Goal: Task Accomplishment & Management: Manage account settings

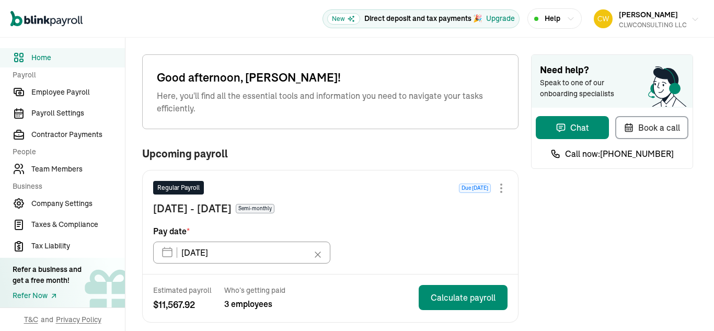
click at [691, 18] on icon "button" at bounding box center [695, 19] width 8 height 8
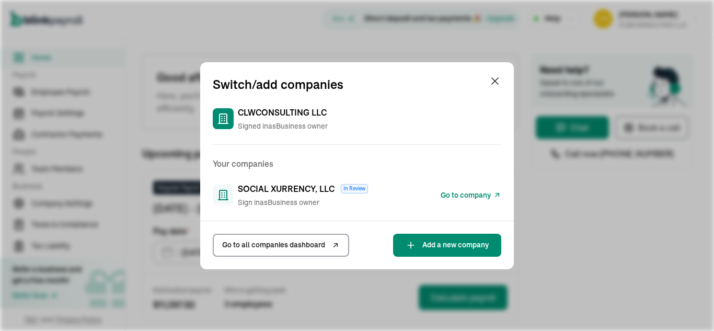
click at [481, 196] on span "Go to company" at bounding box center [466, 195] width 50 height 11
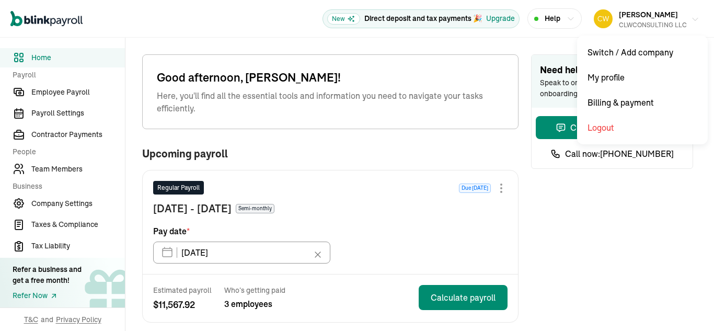
click at [691, 18] on icon "button" at bounding box center [695, 19] width 8 height 8
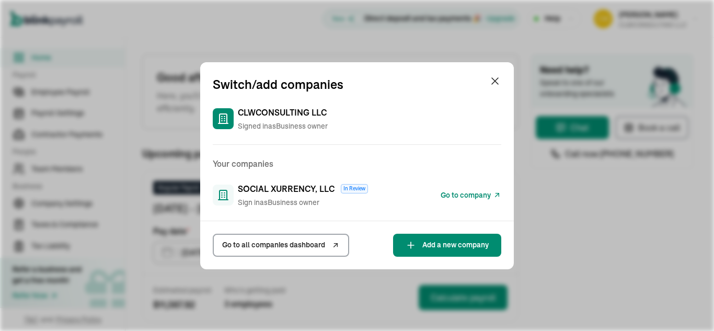
click at [481, 196] on span "Go to company" at bounding box center [466, 195] width 50 height 11
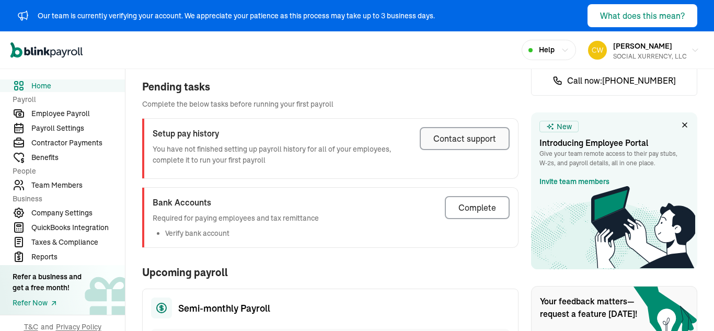
click at [462, 133] on div "Contact support" at bounding box center [465, 138] width 63 height 13
click at [196, 9] on div "Our team is currently verifying your account. We appreciate your patience as th…" at bounding box center [226, 15] width 418 height 13
click at [462, 133] on div "Contact support" at bounding box center [465, 138] width 63 height 13
click at [196, 9] on div "Our team is currently verifying your account. We appreciate your patience as th…" at bounding box center [226, 15] width 418 height 13
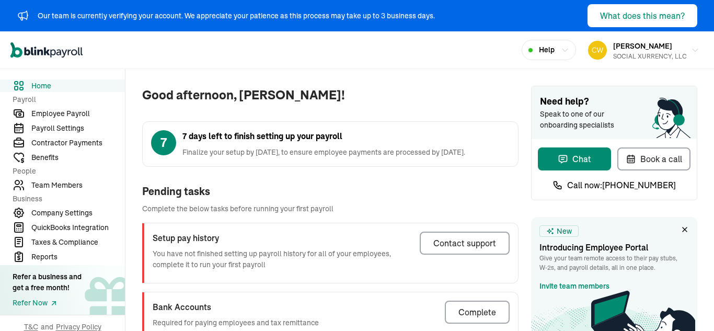
scroll to position [105, 0]
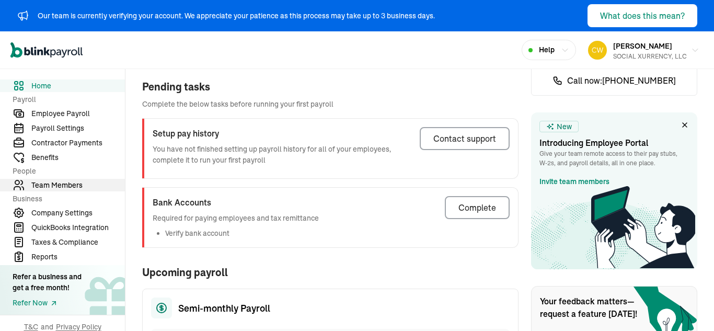
click at [51, 187] on span "Team Members" at bounding box center [78, 185] width 94 height 11
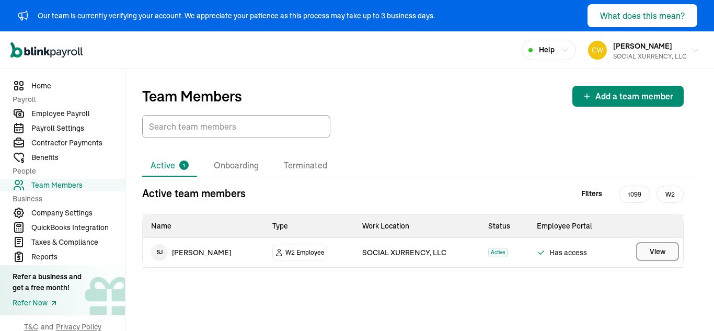
click at [657, 252] on span "View" at bounding box center [658, 251] width 16 height 10
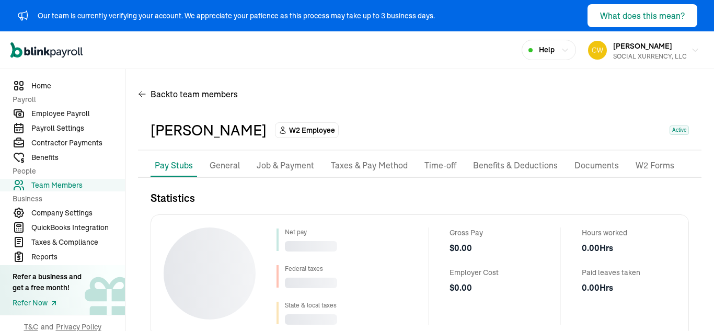
scroll to position [119, 0]
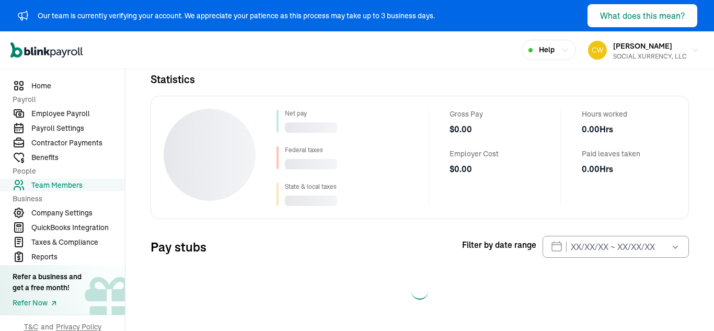
select select "2025"
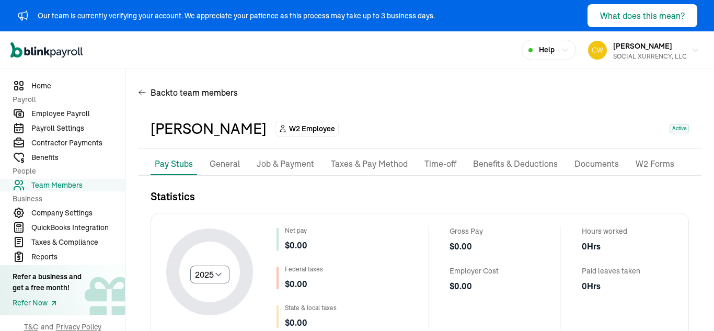
scroll to position [0, 0]
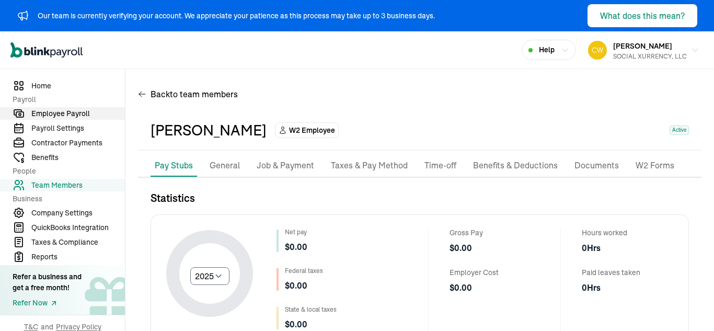
click at [55, 117] on span "Employee Payroll" at bounding box center [78, 113] width 94 height 11
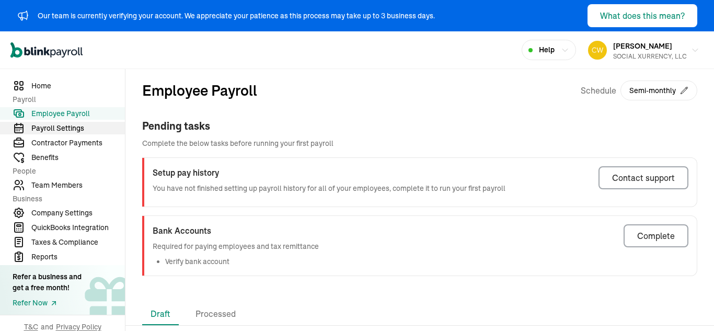
click at [46, 126] on span "Payroll Settings" at bounding box center [78, 128] width 94 height 11
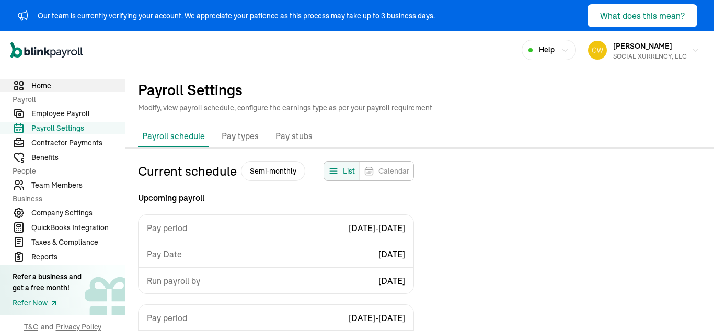
click at [31, 86] on link "Home" at bounding box center [62, 85] width 125 height 13
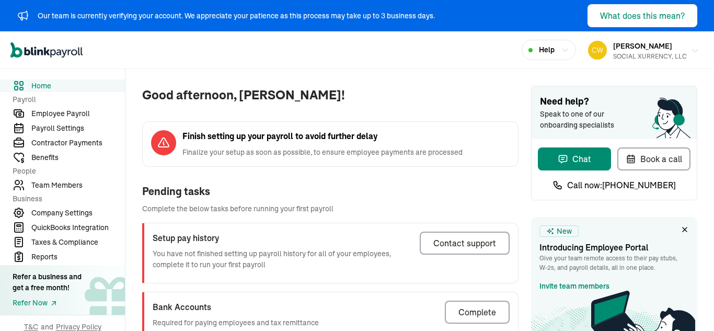
click at [680, 47] on button "[PERSON_NAME] SOCIAL XURRENCY, LLC" at bounding box center [644, 50] width 120 height 26
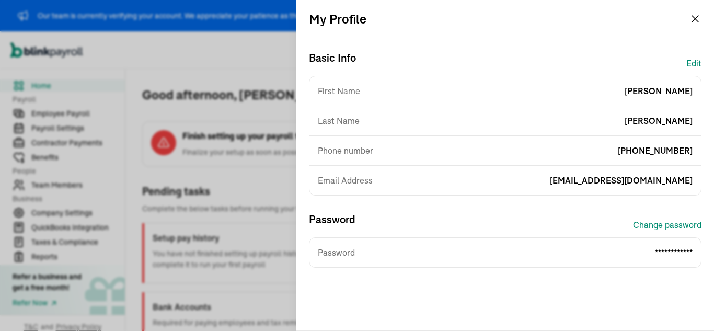
scroll to position [13, 0]
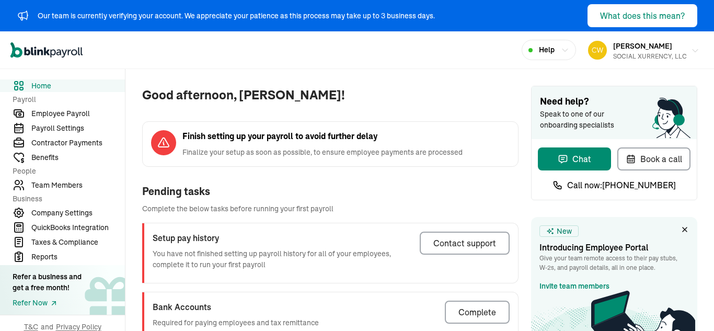
click at [638, 50] on span "[PERSON_NAME]" at bounding box center [643, 45] width 59 height 9
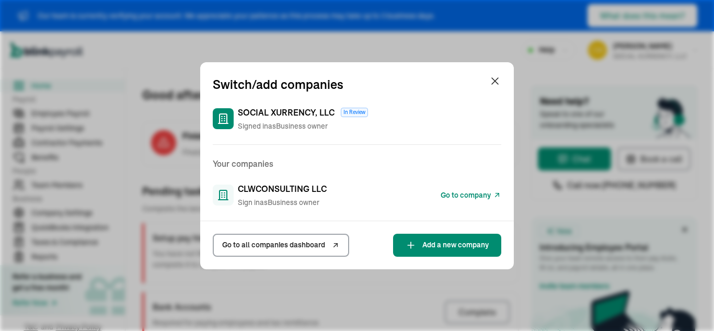
click at [304, 185] on span "CLWCONSULTING LLC" at bounding box center [282, 189] width 89 height 13
click at [481, 191] on span "Go to company" at bounding box center [466, 195] width 50 height 11
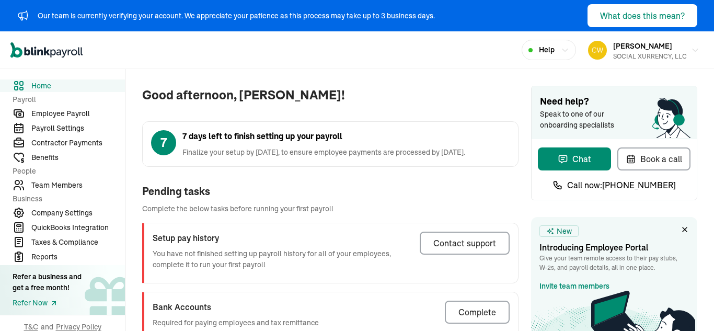
scroll to position [105, 0]
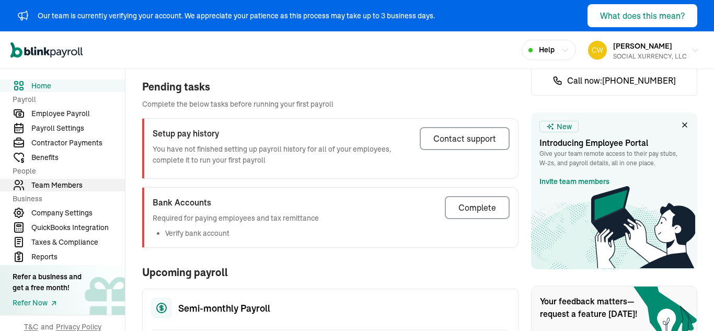
click at [51, 187] on span "Team Members" at bounding box center [78, 185] width 94 height 11
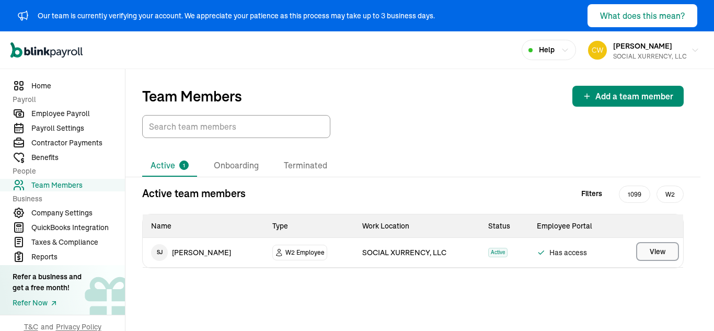
click at [657, 252] on span "View" at bounding box center [658, 251] width 16 height 10
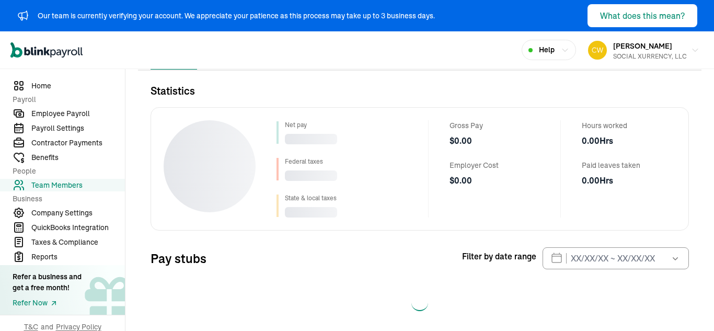
scroll to position [119, 0]
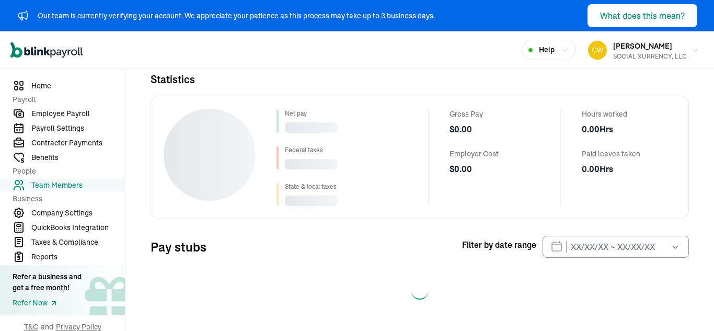
select select "2025"
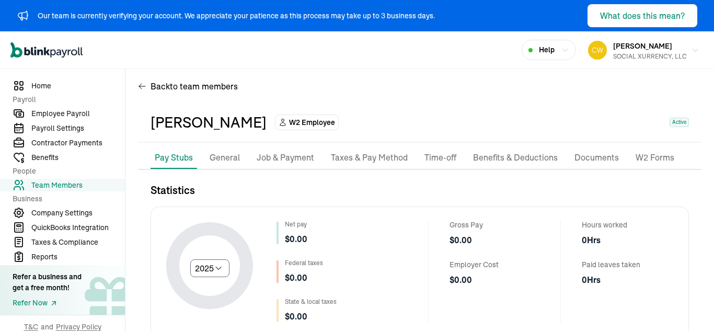
scroll to position [0, 0]
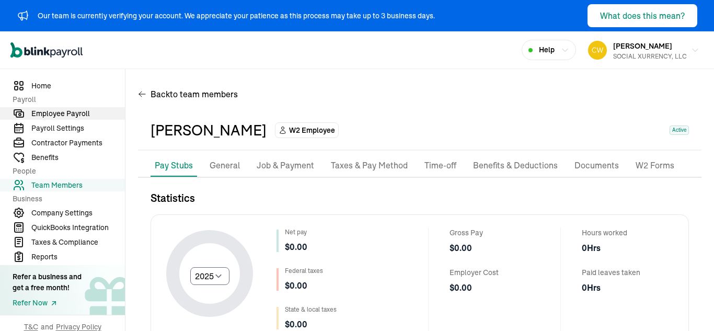
click at [55, 117] on span "Employee Payroll" at bounding box center [78, 113] width 94 height 11
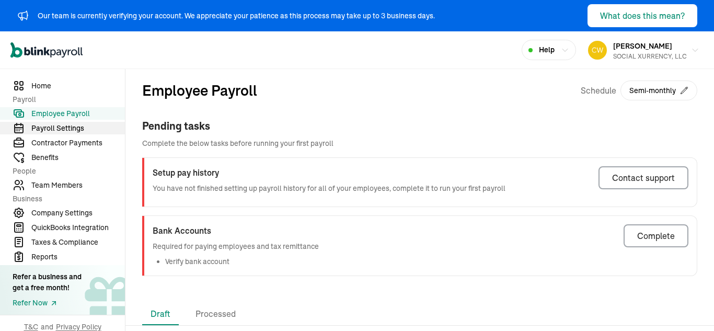
click at [46, 126] on span "Payroll Settings" at bounding box center [78, 128] width 94 height 11
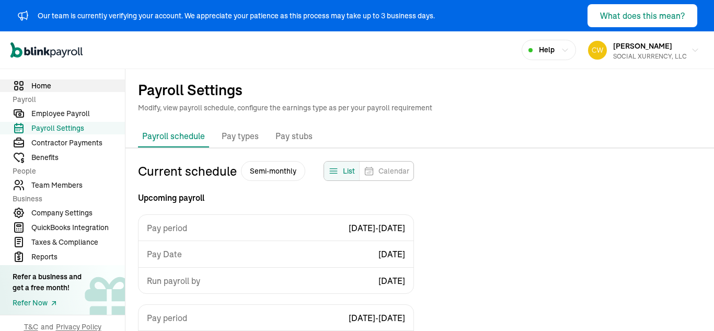
click at [31, 86] on link "Home" at bounding box center [62, 85] width 125 height 13
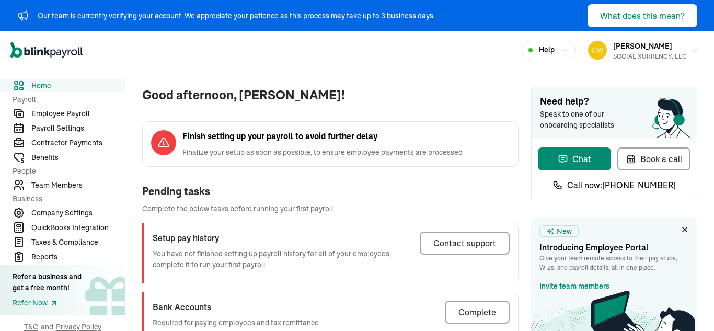
click at [680, 47] on button "Carl Williams SOCIAL XURRENCY, LLC" at bounding box center [644, 50] width 120 height 26
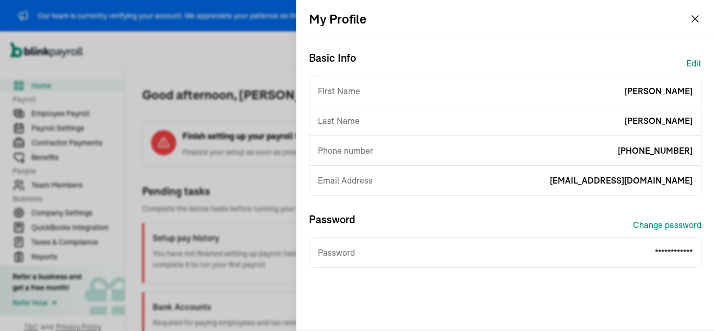
scroll to position [13, 0]
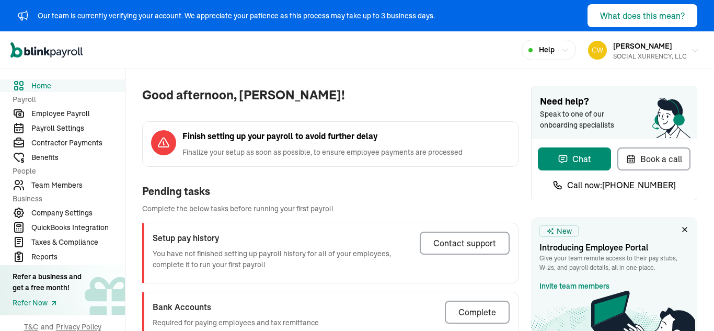
click at [638, 50] on span "[PERSON_NAME]" at bounding box center [643, 45] width 59 height 9
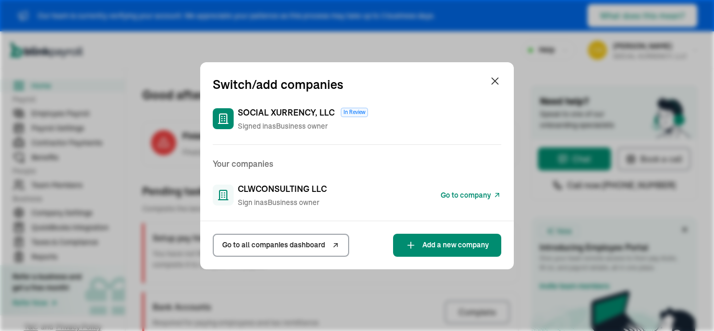
click at [304, 185] on span "CLWCONSULTING LLC" at bounding box center [282, 189] width 89 height 13
click at [481, 191] on span "Go to company" at bounding box center [466, 195] width 50 height 11
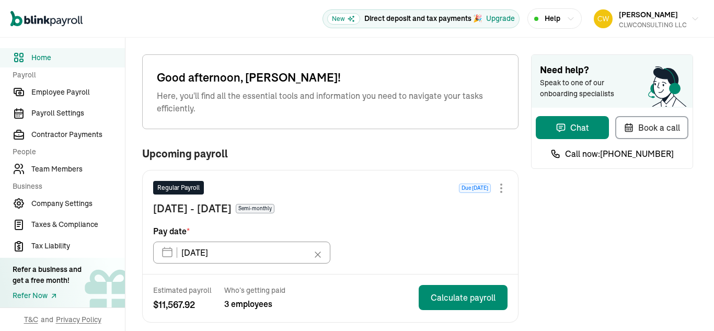
click at [41, 296] on div "Refer Now" at bounding box center [47, 295] width 69 height 11
click at [627, 152] on span "Call now: [PHONE_NUMBER]" at bounding box center [619, 153] width 109 height 13
drag, startPoint x: 627, startPoint y: 152, endPoint x: 347, endPoint y: 41, distance: 300.3
click at [347, 41] on div "Good afternoon, [PERSON_NAME]! Here, you'll find all the essential tools and in…" at bounding box center [322, 319] width 393 height 563
click at [671, 13] on div "[PERSON_NAME] CLWCONSULTING LLC" at bounding box center [653, 19] width 68 height 22
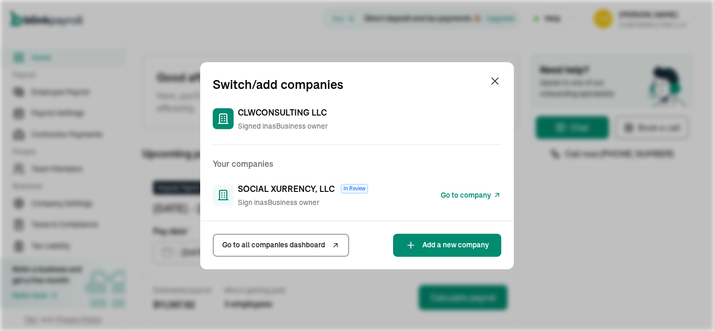
click at [474, 193] on span "Go to company" at bounding box center [466, 195] width 50 height 11
click at [290, 238] on link "Go to all companies dashboard" at bounding box center [281, 245] width 137 height 23
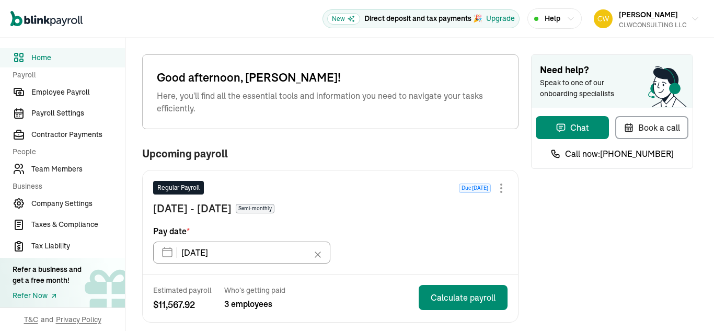
click at [41, 296] on div "Refer Now" at bounding box center [47, 295] width 69 height 11
click at [627, 152] on span "Call now: [PHONE_NUMBER]" at bounding box center [619, 153] width 109 height 13
drag, startPoint x: 627, startPoint y: 152, endPoint x: 347, endPoint y: 41, distance: 300.3
click at [347, 41] on div "Good afternoon, [PERSON_NAME]! Here, you'll find all the essential tools and in…" at bounding box center [322, 319] width 393 height 563
click at [671, 13] on div "[PERSON_NAME] CLWCONSULTING LLC" at bounding box center [653, 19] width 68 height 22
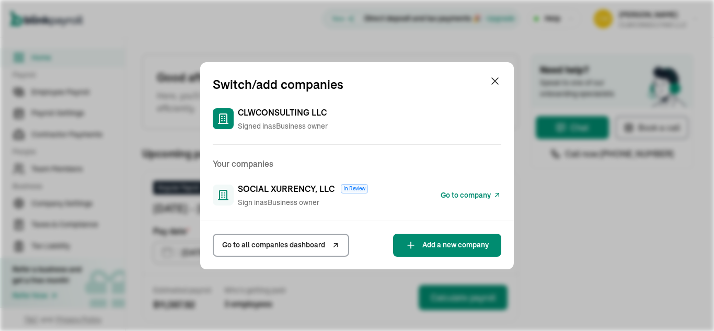
click at [474, 193] on span "Go to company" at bounding box center [466, 195] width 50 height 11
click at [290, 238] on link "Go to all companies dashboard" at bounding box center [281, 245] width 137 height 23
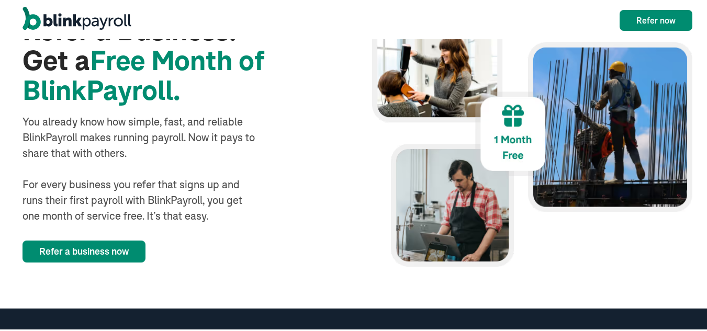
scroll to position [104, 0]
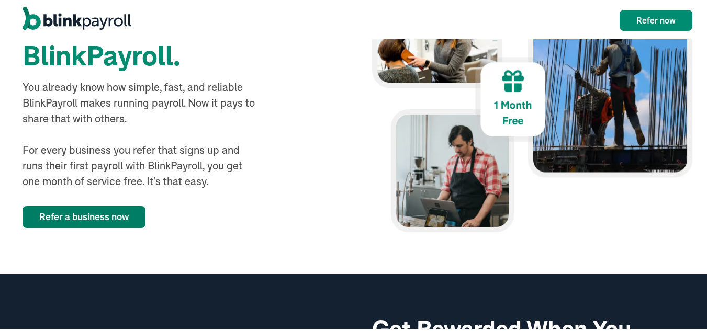
click at [128, 215] on link "Refer a business now" at bounding box center [83, 216] width 123 height 22
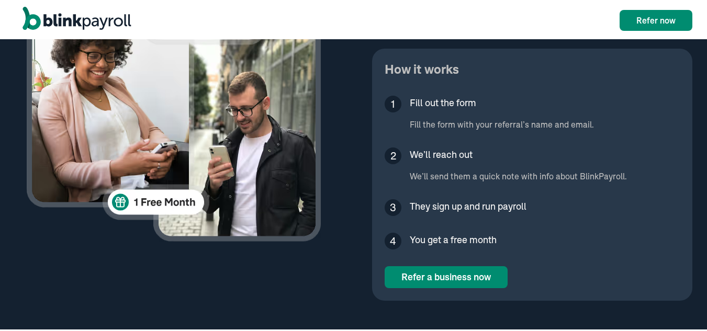
scroll to position [484, 0]
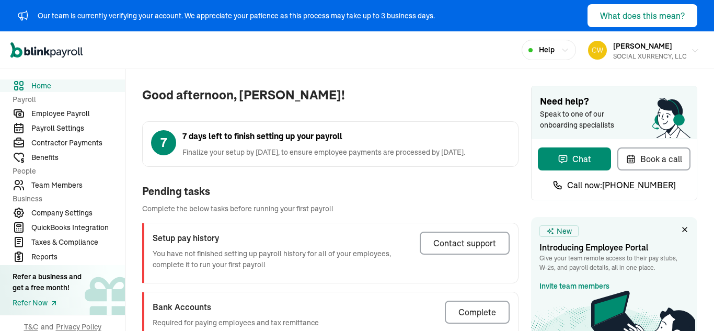
click at [679, 52] on div "SOCIAL XURRENCY, LLC" at bounding box center [651, 56] width 74 height 9
click at [469, 316] on div "Complete" at bounding box center [478, 312] width 38 height 13
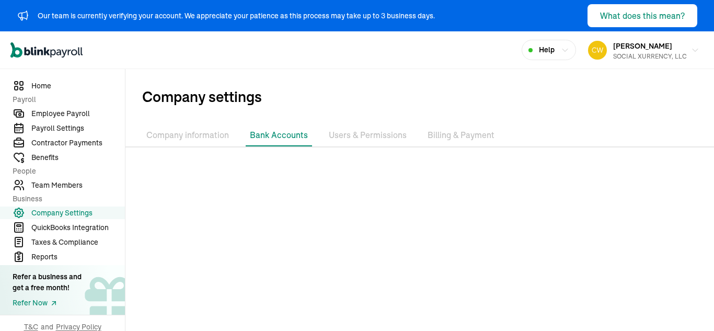
click at [204, 133] on li "Company information" at bounding box center [187, 135] width 91 height 22
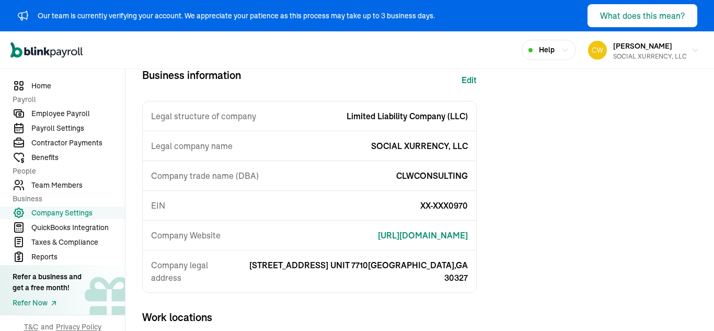
scroll to position [105, 0]
click at [471, 78] on button "Edit" at bounding box center [469, 80] width 15 height 25
select select "Limited Liability Company (LLC)"
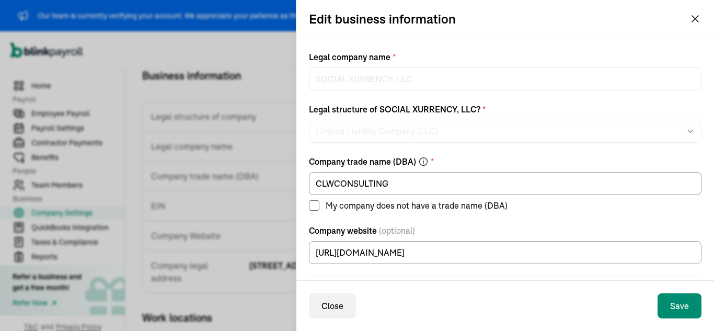
click at [317, 207] on input "My company does not have a trade name (DBA)" at bounding box center [314, 205] width 10 height 10
checkbox input "true"
click at [681, 304] on button "Save" at bounding box center [680, 305] width 44 height 25
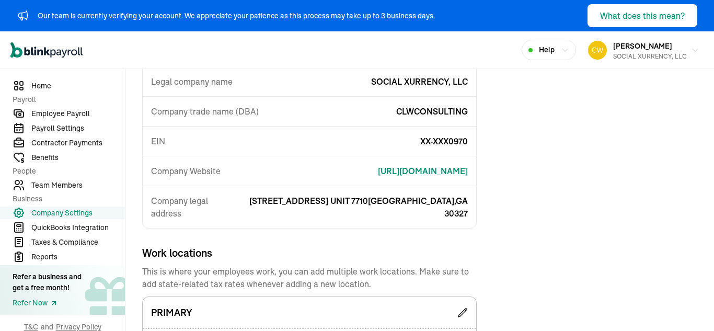
scroll to position [65, 0]
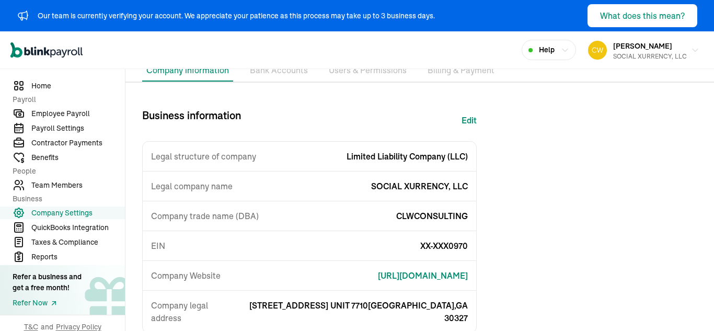
click at [470, 117] on button "Edit" at bounding box center [469, 120] width 15 height 25
select select "Limited Liability Company (LLC)"
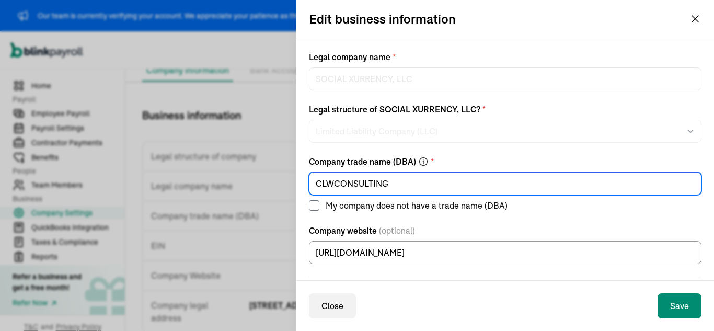
drag, startPoint x: 416, startPoint y: 185, endPoint x: 157, endPoint y: 171, distance: 259.8
click at [165, 194] on div "Edit business information Legal company name * SOCIAL XURRENCY, LLC Legal struc…" at bounding box center [357, 165] width 714 height 331
click at [313, 203] on input "My company does not have a trade name (DBA)" at bounding box center [314, 205] width 10 height 10
checkbox input "true"
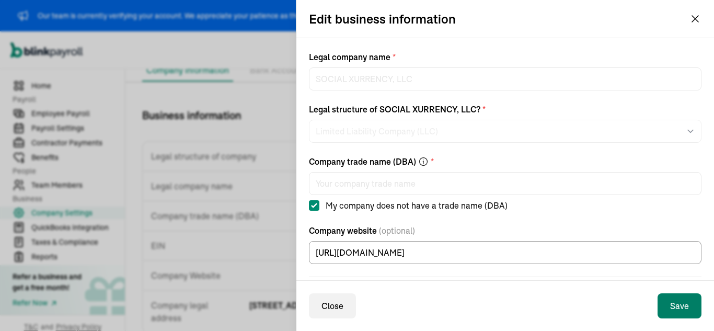
click at [681, 309] on button "Save" at bounding box center [680, 305] width 44 height 25
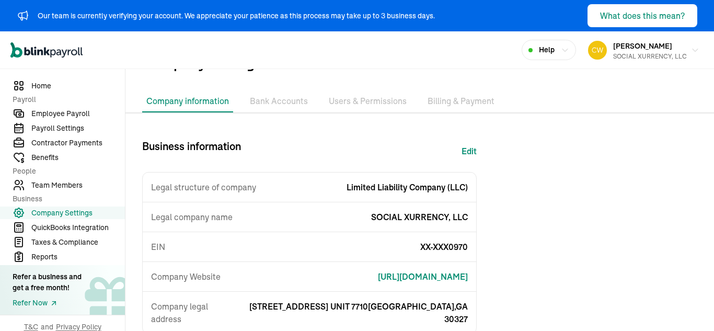
scroll to position [52, 0]
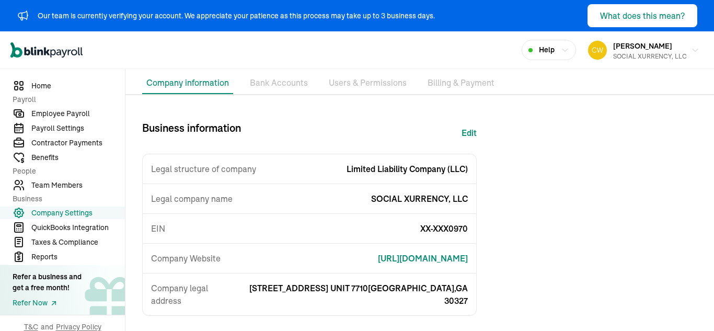
click at [459, 79] on li "Billing & Payment" at bounding box center [461, 83] width 75 height 22
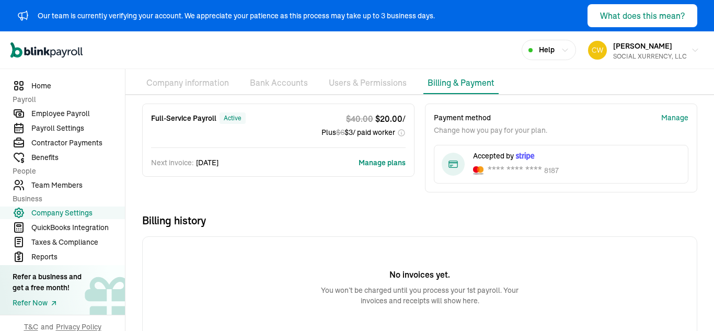
click at [371, 88] on li "Users & Permissions" at bounding box center [368, 83] width 86 height 22
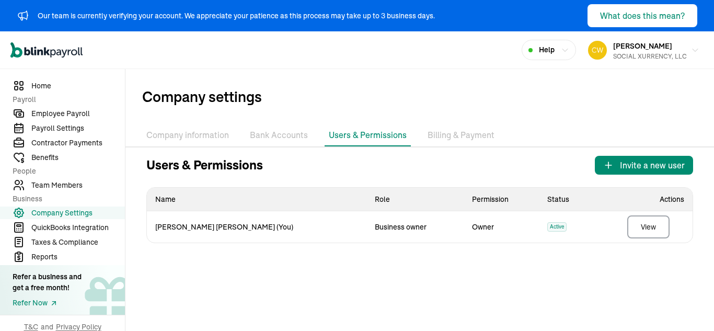
click at [291, 137] on li "Bank Accounts" at bounding box center [279, 135] width 66 height 22
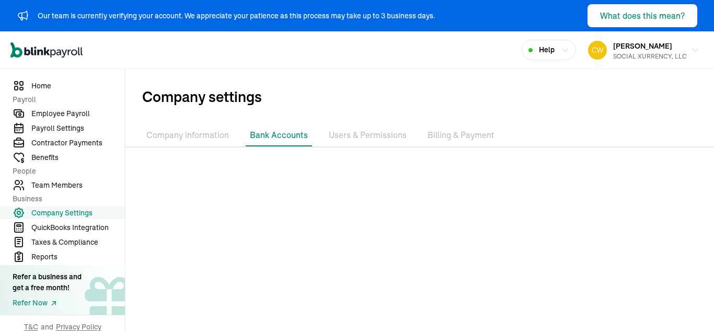
click at [482, 233] on div at bounding box center [420, 272] width 589 height 232
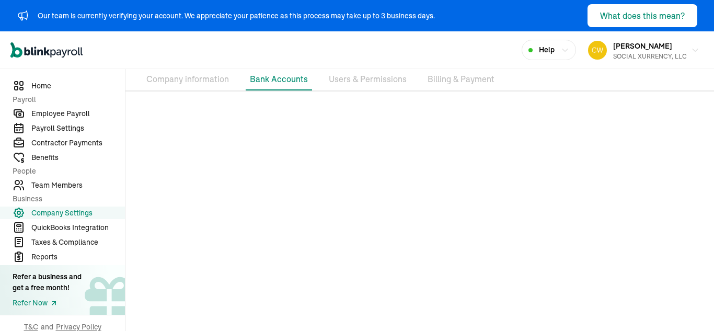
scroll to position [56, 0]
click at [54, 130] on span "Payroll Settings" at bounding box center [78, 128] width 94 height 11
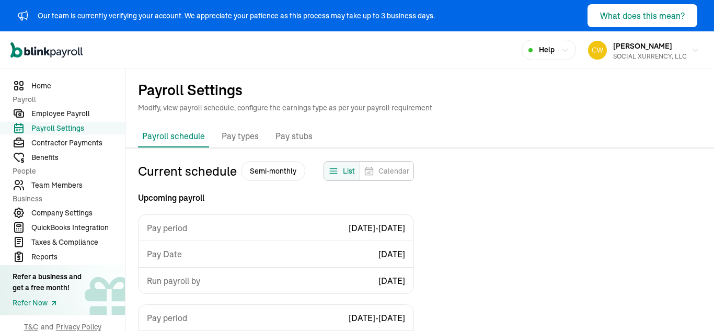
click at [247, 130] on p "Pay types" at bounding box center [240, 137] width 37 height 14
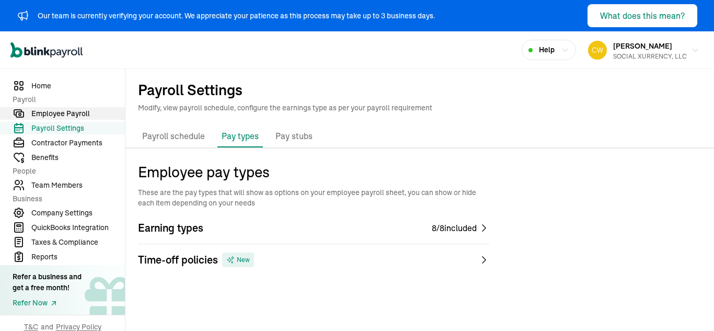
click at [53, 115] on span "Employee Payroll" at bounding box center [78, 113] width 94 height 11
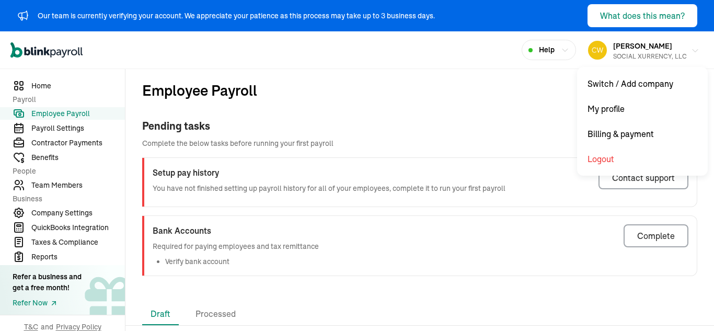
click at [691, 49] on icon "button" at bounding box center [695, 51] width 8 height 8
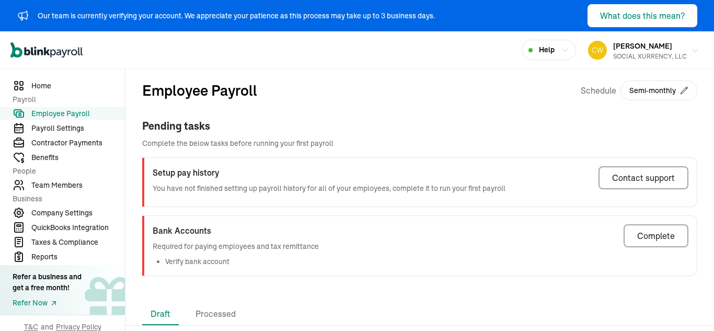
click at [691, 49] on icon "button" at bounding box center [695, 51] width 8 height 8
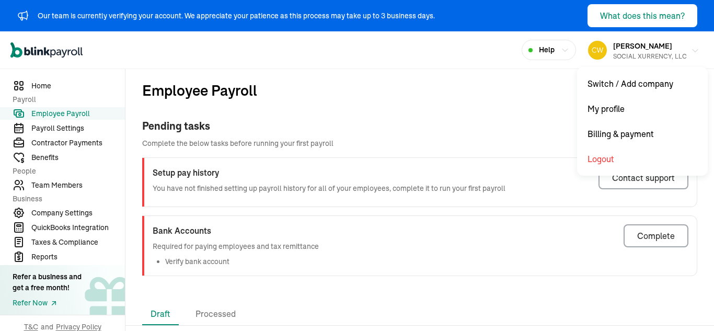
click at [691, 49] on icon "button" at bounding box center [695, 51] width 8 height 8
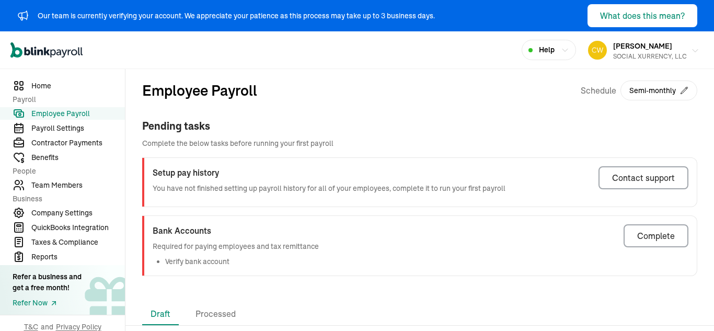
click at [655, 46] on div "Carl Williams SOCIAL XURRENCY, LLC" at bounding box center [651, 50] width 74 height 22
click at [639, 43] on span "Carl Williams" at bounding box center [643, 45] width 59 height 9
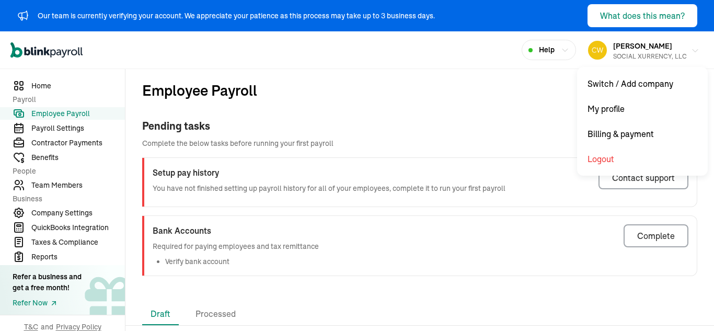
click at [674, 54] on div "SOCIAL XURRENCY, LLC" at bounding box center [651, 56] width 74 height 9
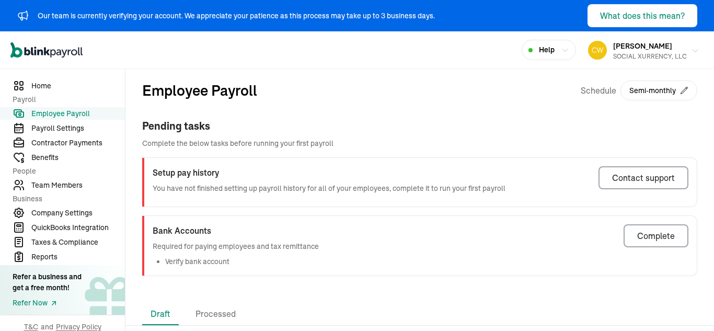
click at [682, 48] on button "Carl Williams SOCIAL XURRENCY, LLC" at bounding box center [644, 50] width 120 height 26
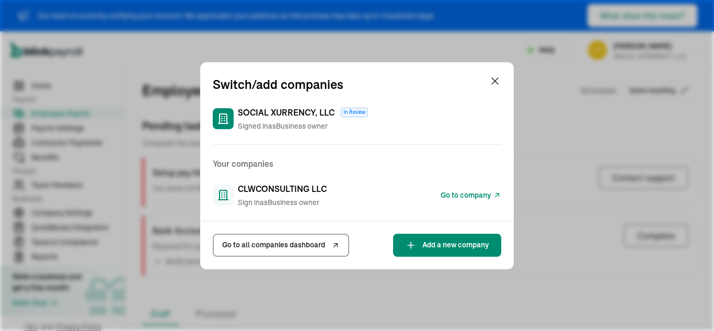
click at [292, 245] on span "Go to all companies dashboard" at bounding box center [273, 245] width 103 height 11
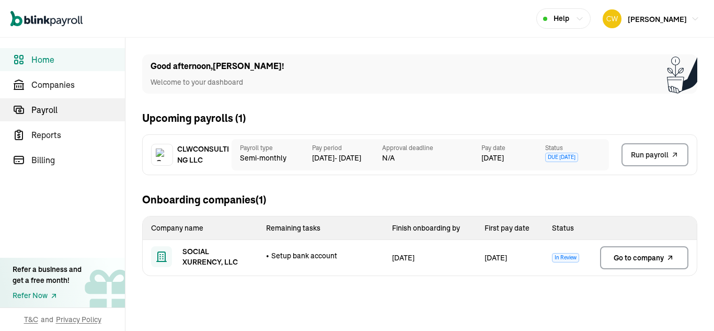
click at [27, 104] on link "Payroll" at bounding box center [62, 109] width 125 height 23
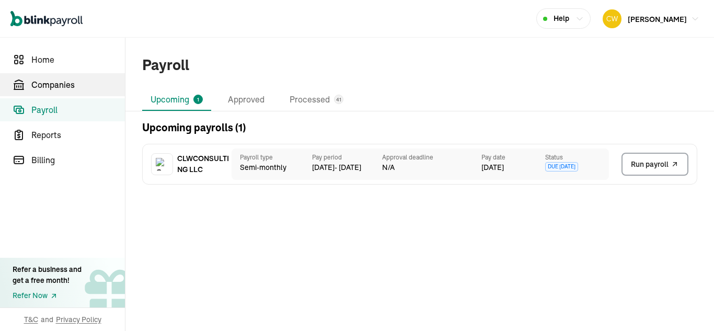
click at [50, 89] on span "Companies" at bounding box center [78, 84] width 94 height 13
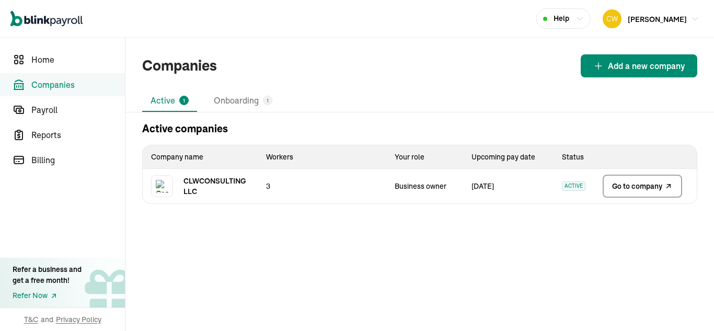
click at [67, 85] on span "Companies" at bounding box center [78, 84] width 94 height 13
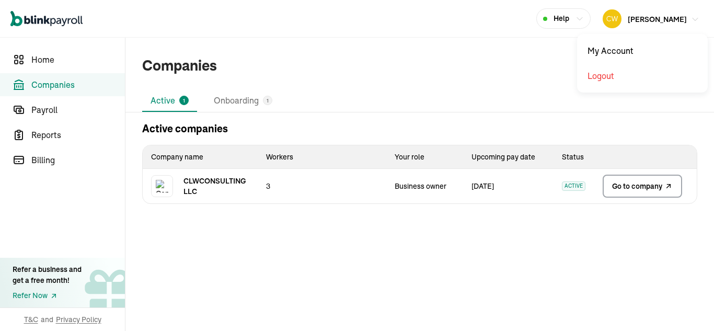
click at [676, 17] on span "[PERSON_NAME]" at bounding box center [657, 19] width 59 height 9
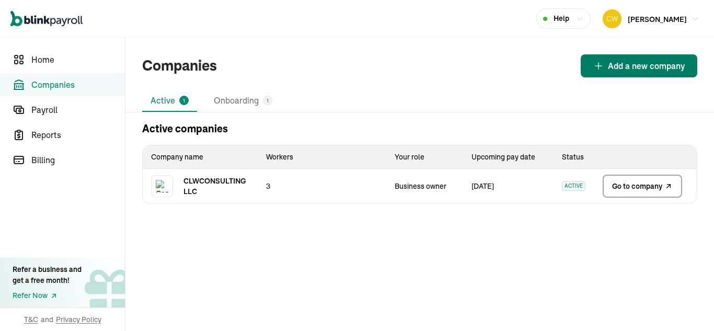
click at [665, 67] on span "Add a new company" at bounding box center [646, 66] width 77 height 13
click at [236, 100] on li "Onboarding 1" at bounding box center [243, 101] width 75 height 22
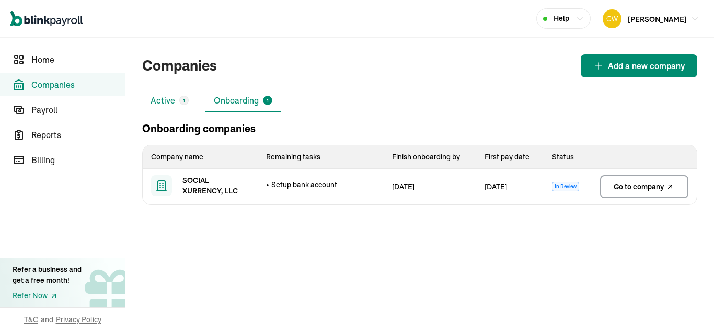
click at [174, 102] on li "Active 1" at bounding box center [169, 101] width 55 height 22
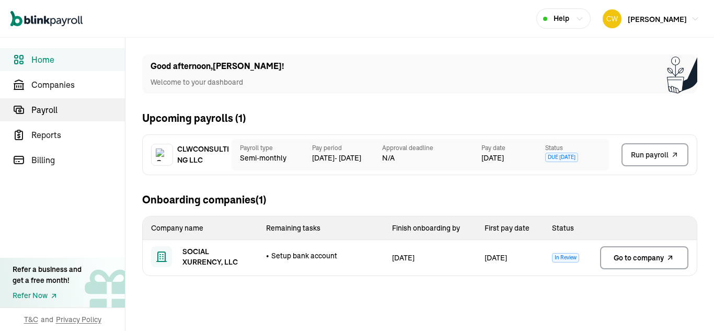
click at [27, 104] on link "Payroll" at bounding box center [62, 109] width 125 height 23
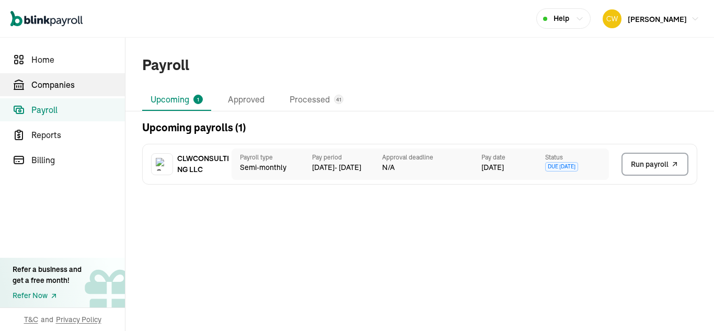
click at [50, 89] on span "Companies" at bounding box center [78, 84] width 94 height 13
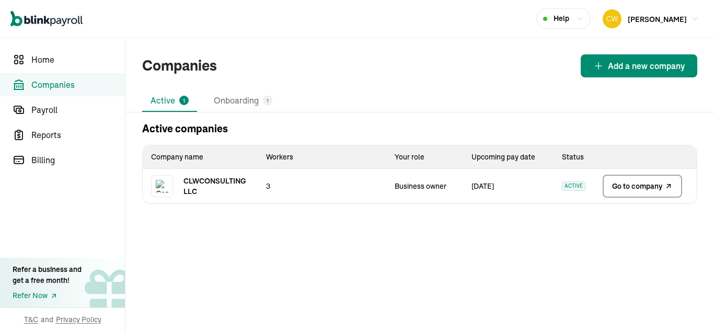
click at [67, 85] on span "Companies" at bounding box center [78, 84] width 94 height 13
click at [676, 17] on span "[PERSON_NAME]" at bounding box center [657, 19] width 59 height 9
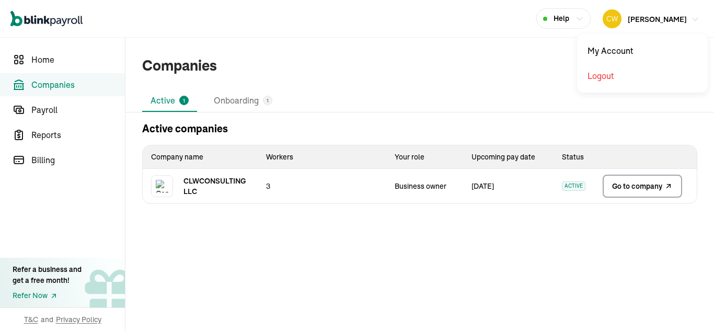
click at [676, 17] on span "[PERSON_NAME]" at bounding box center [657, 19] width 59 height 9
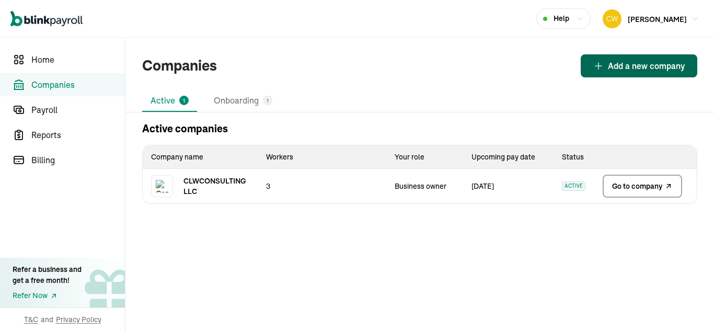
click at [665, 67] on span "Add a new company" at bounding box center [646, 66] width 77 height 13
click at [236, 100] on li "Onboarding 1" at bounding box center [243, 101] width 75 height 22
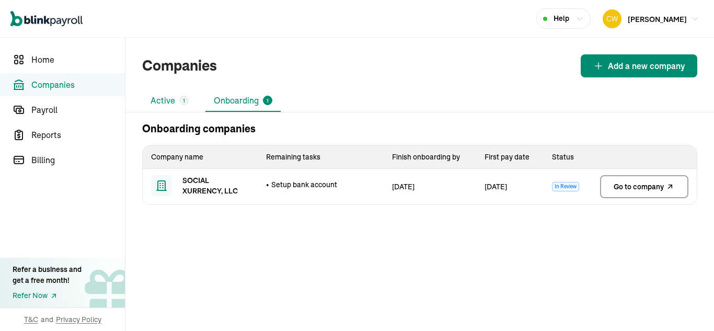
click at [174, 102] on li "Active 1" at bounding box center [169, 101] width 55 height 22
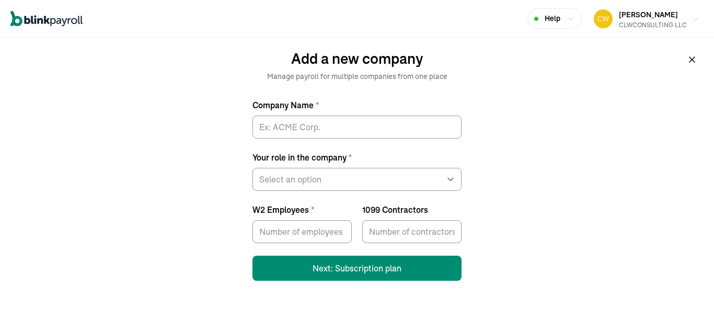
click at [672, 14] on div "[PERSON_NAME] CLWCONSULTING LLC" at bounding box center [653, 19] width 68 height 22
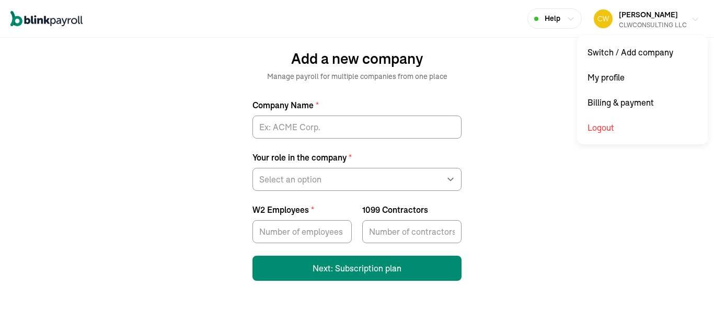
click at [672, 14] on div "[PERSON_NAME] CLWCONSULTING LLC" at bounding box center [653, 19] width 68 height 22
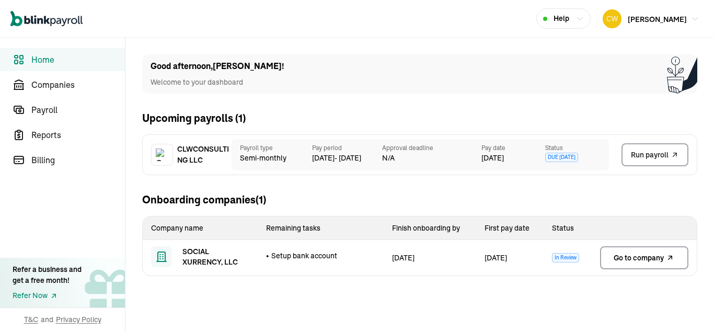
click at [61, 60] on span "Home" at bounding box center [78, 59] width 94 height 13
click at [54, 55] on span "Home" at bounding box center [78, 59] width 94 height 13
click at [584, 17] on icon "button" at bounding box center [580, 19] width 8 height 8
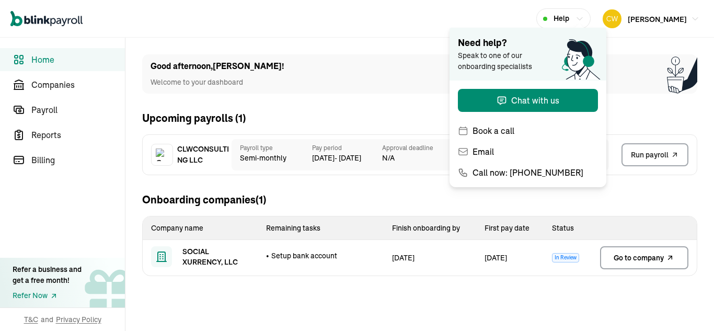
click at [504, 4] on div "Open main menu Help [PERSON_NAME]" at bounding box center [357, 19] width 714 height 38
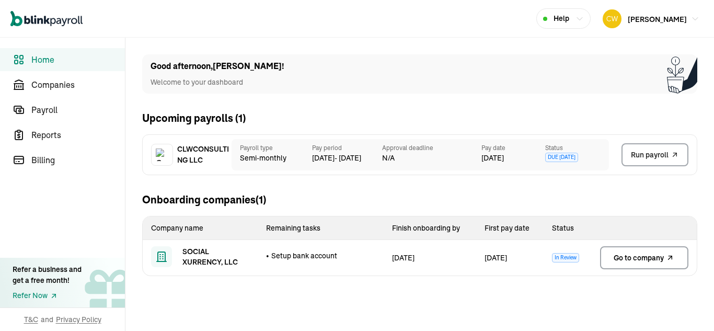
click at [61, 60] on span "Home" at bounding box center [78, 59] width 94 height 13
click at [54, 55] on span "Home" at bounding box center [78, 59] width 94 height 13
click at [584, 17] on icon "button" at bounding box center [580, 19] width 8 height 8
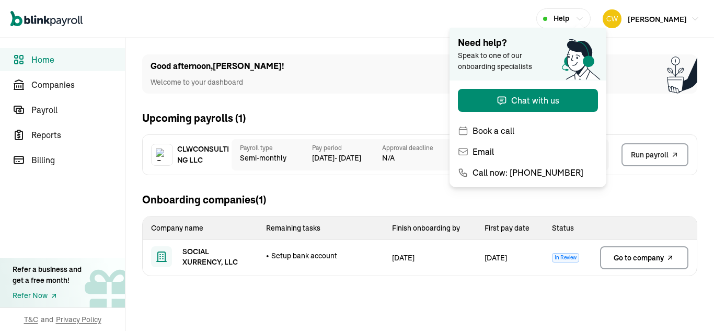
click at [504, 4] on div "Open main menu Help Carl Williams" at bounding box center [357, 19] width 714 height 38
